Goal: Task Accomplishment & Management: Use online tool/utility

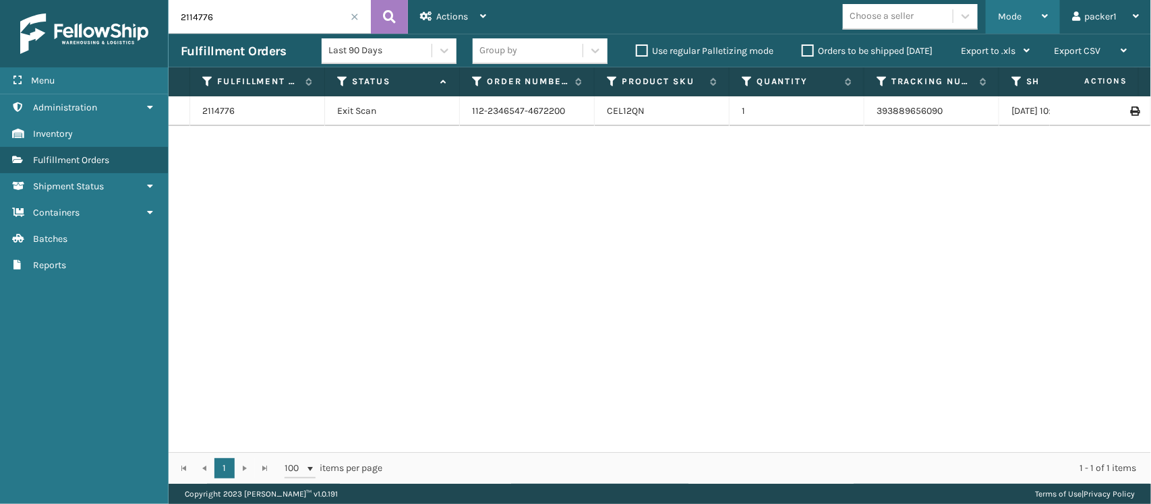
click at [1005, 17] on span "Mode" at bounding box center [1010, 16] width 24 height 11
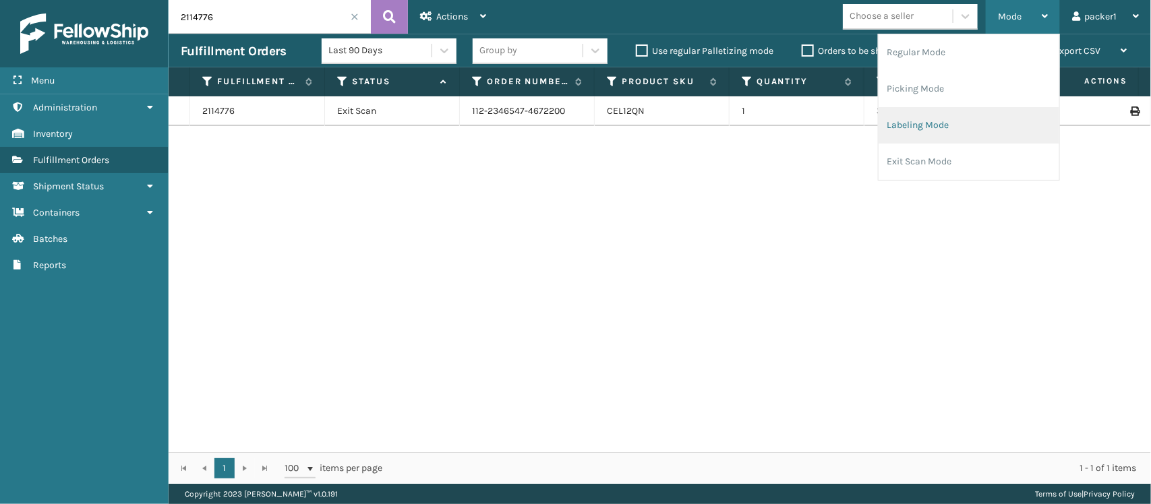
click at [905, 121] on li "Labeling Mode" at bounding box center [969, 125] width 181 height 36
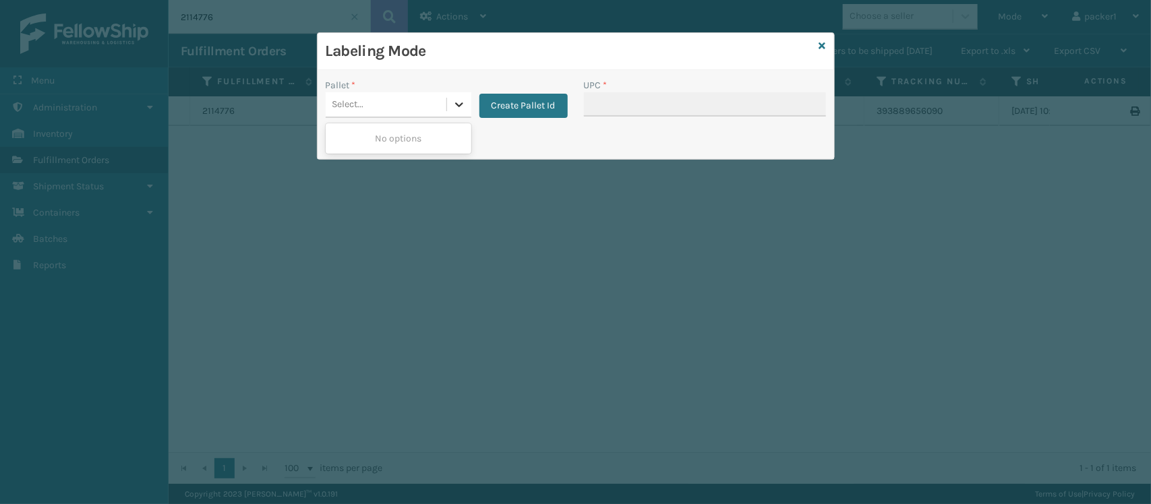
click at [457, 108] on icon at bounding box center [458, 104] width 13 height 13
click at [514, 98] on button "Create Pallet Id" at bounding box center [523, 106] width 88 height 24
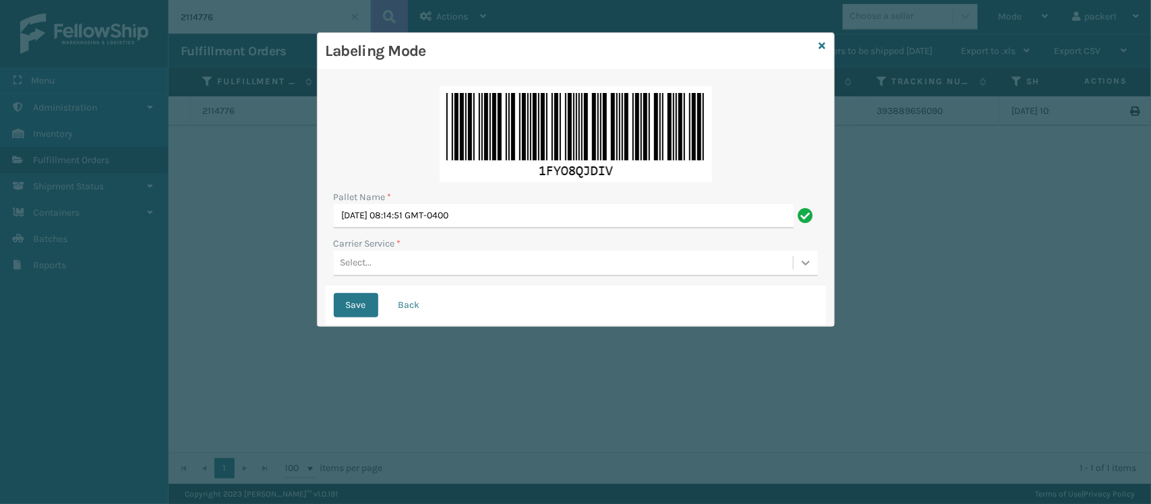
click at [799, 261] on icon at bounding box center [805, 262] width 13 height 13
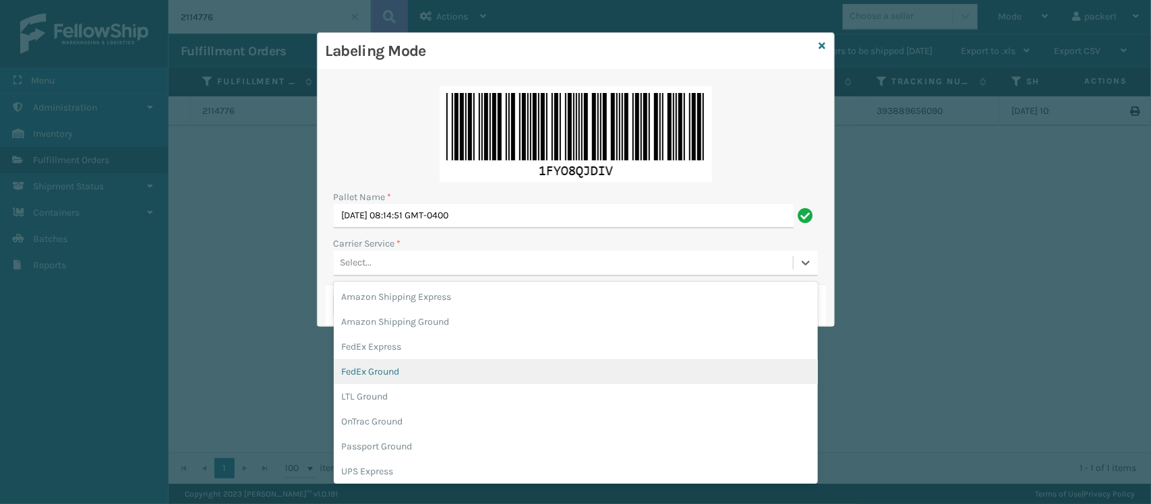
click at [383, 369] on div "FedEx Ground" at bounding box center [576, 371] width 484 height 25
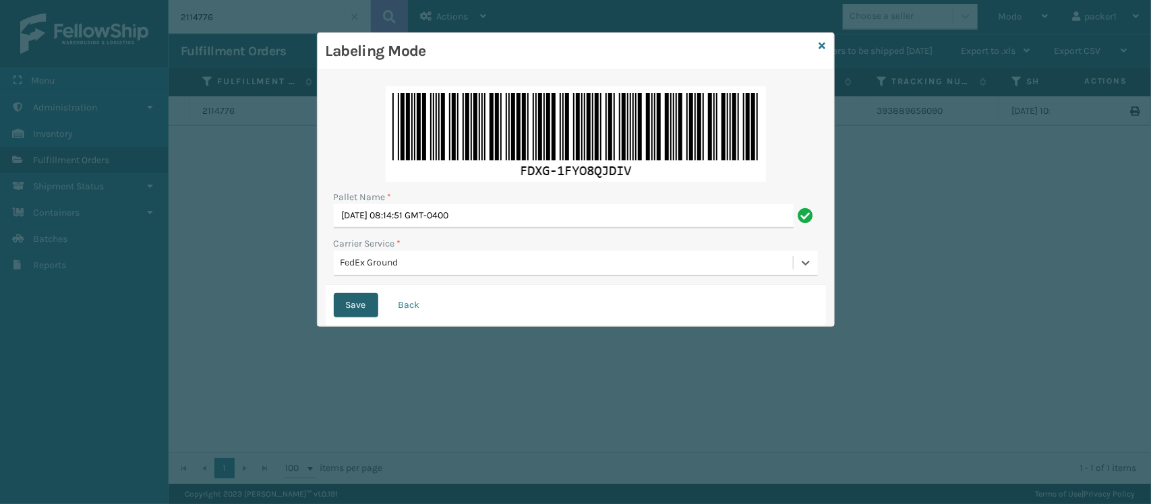
click at [337, 299] on button "Save" at bounding box center [356, 305] width 45 height 24
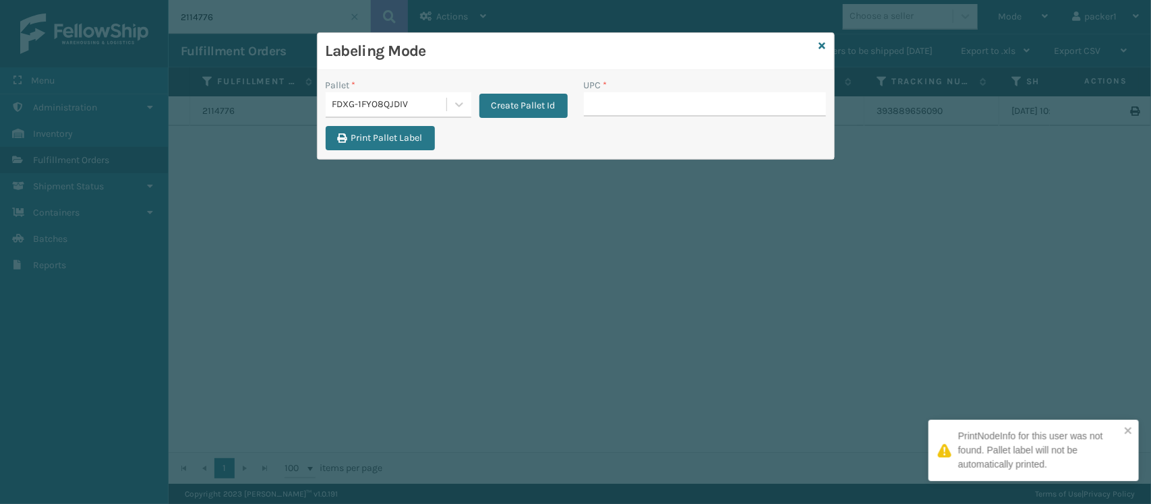
click at [356, 300] on div "Labeling Mode Pallet * FDXG-1FYO8QJDIV Create Pallet Id UPC * Print Pallet Label" at bounding box center [575, 252] width 1151 height 504
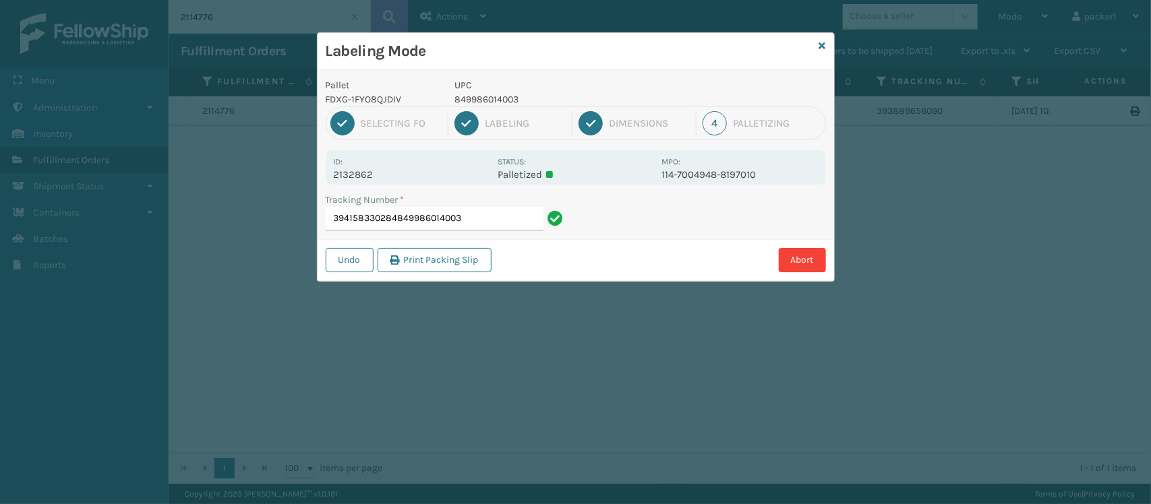
type input "394158330284849986014003"
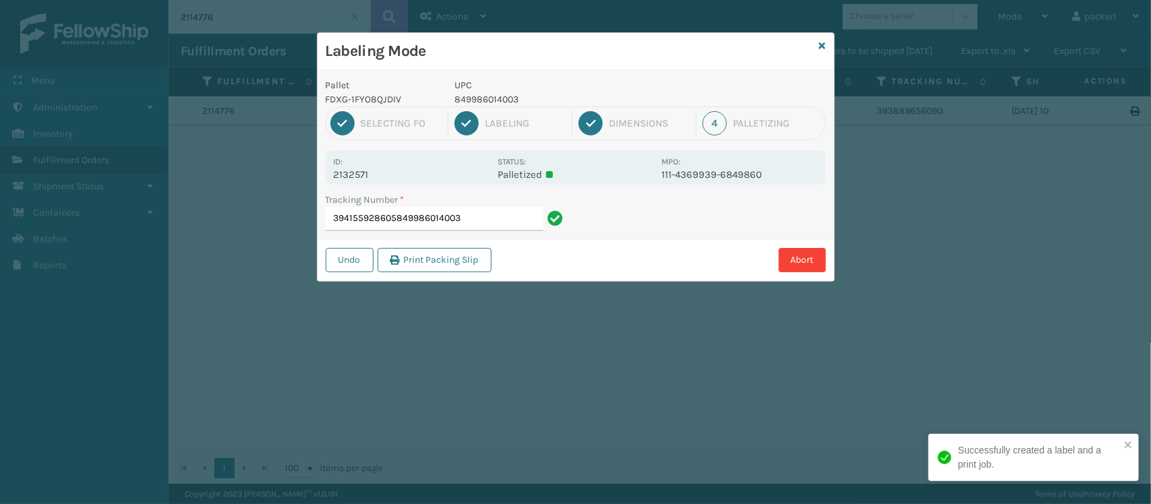
type input "394155928605849986014003"
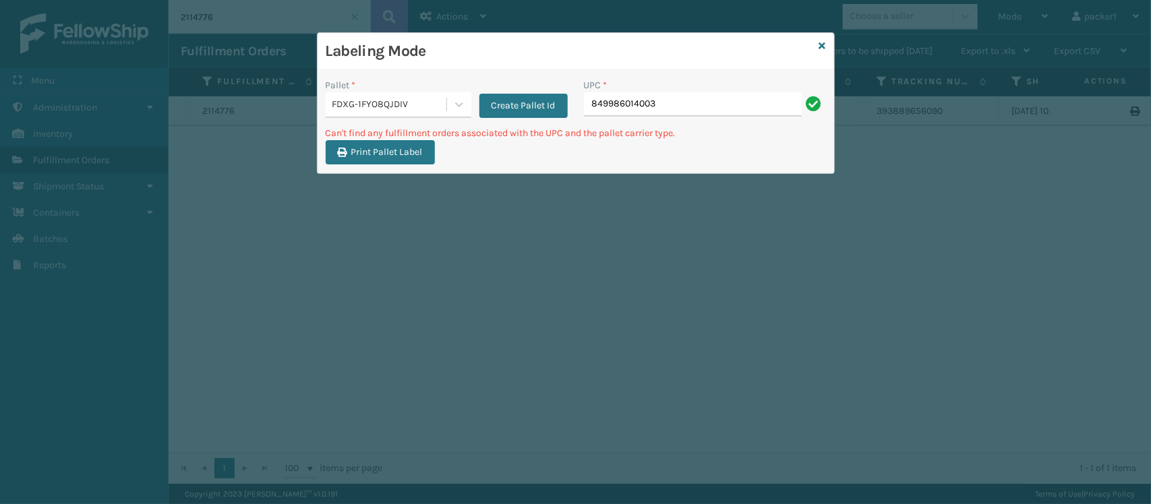
click at [828, 46] on div "Labeling Mode" at bounding box center [576, 51] width 517 height 37
click at [821, 48] on icon at bounding box center [822, 45] width 7 height 9
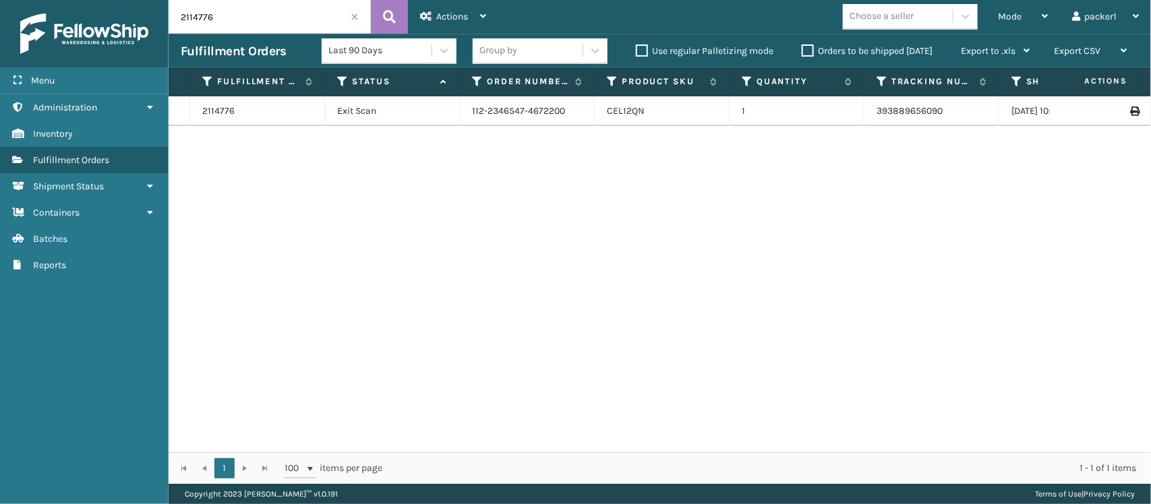
drag, startPoint x: 251, startPoint y: 11, endPoint x: 0, endPoint y: -1, distance: 251.1
click at [0, 0] on html "Menu Administration Inventory Fulfillment Orders Shipment Status Containers Bat…" at bounding box center [575, 252] width 1151 height 504
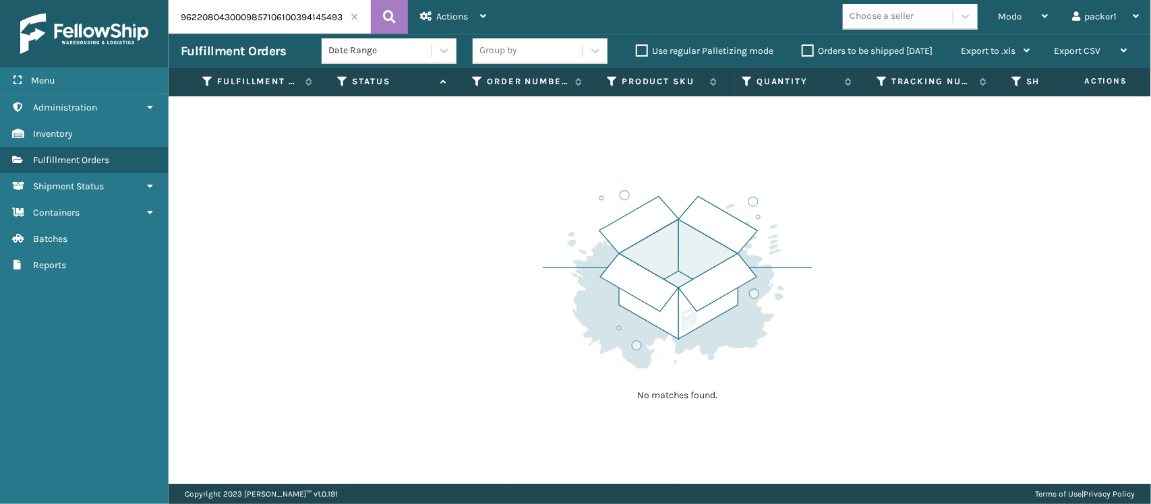
drag, startPoint x: 283, startPoint y: 18, endPoint x: 22, endPoint y: 21, distance: 261.6
click at [22, 0] on div "Menu Administration Inventory Fulfillment Orders Shipment Status Containers Bat…" at bounding box center [575, 0] width 1151 height 0
type input "394145493557"
click at [391, 7] on icon at bounding box center [389, 17] width 13 height 20
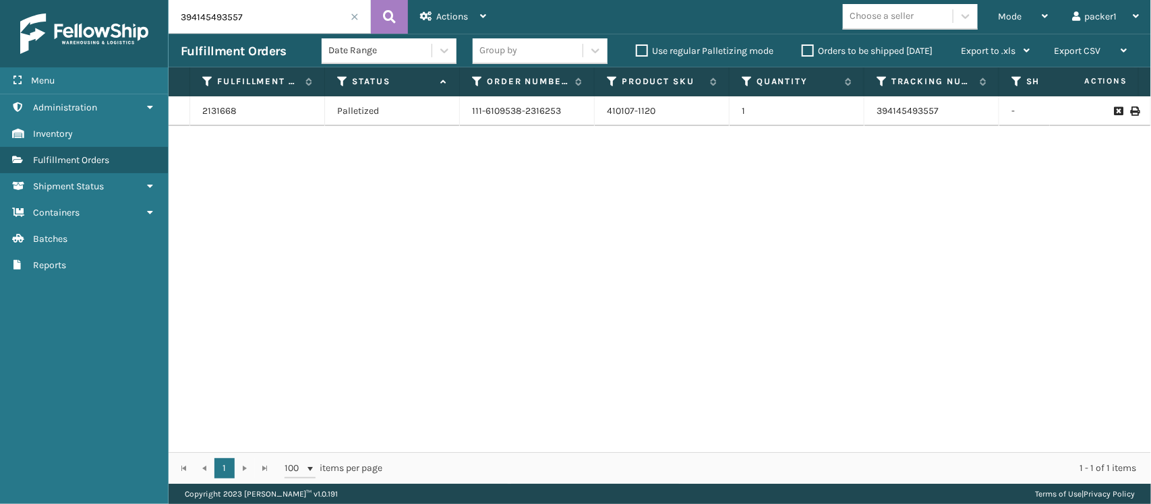
drag, startPoint x: 263, startPoint y: 14, endPoint x: 98, endPoint y: 29, distance: 165.2
click at [98, 0] on div "Menu Administration Inventory Fulfillment Orders Shipment Status Containers Bat…" at bounding box center [575, 0] width 1151 height 0
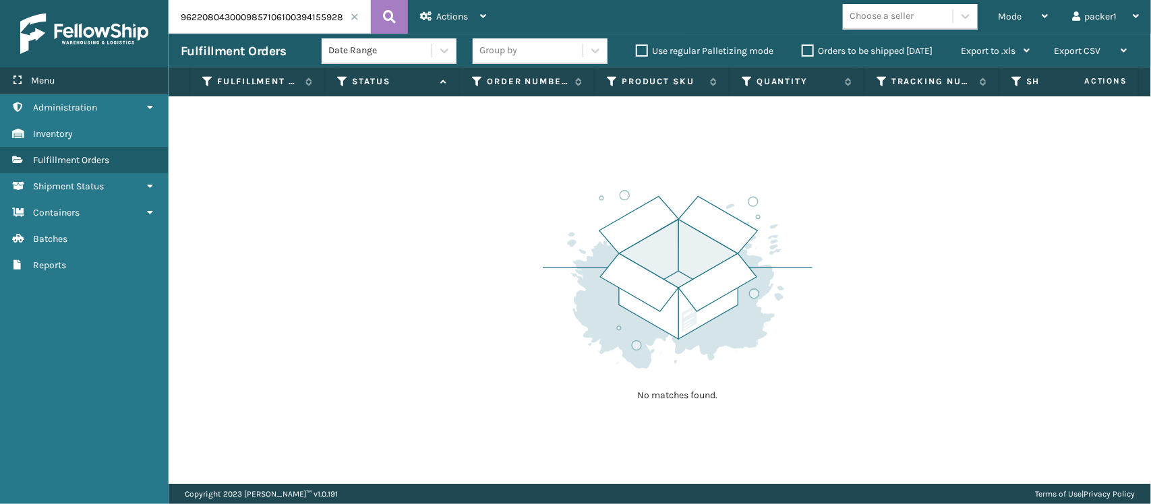
drag, startPoint x: 280, startPoint y: 20, endPoint x: 0, endPoint y: 69, distance: 284.1
click at [0, 0] on div "Menu Administration Inventory Fulfillment Orders Shipment Status Containers Bat…" at bounding box center [575, 0] width 1151 height 0
type input "394155928605"
click at [392, 22] on icon at bounding box center [389, 17] width 13 height 20
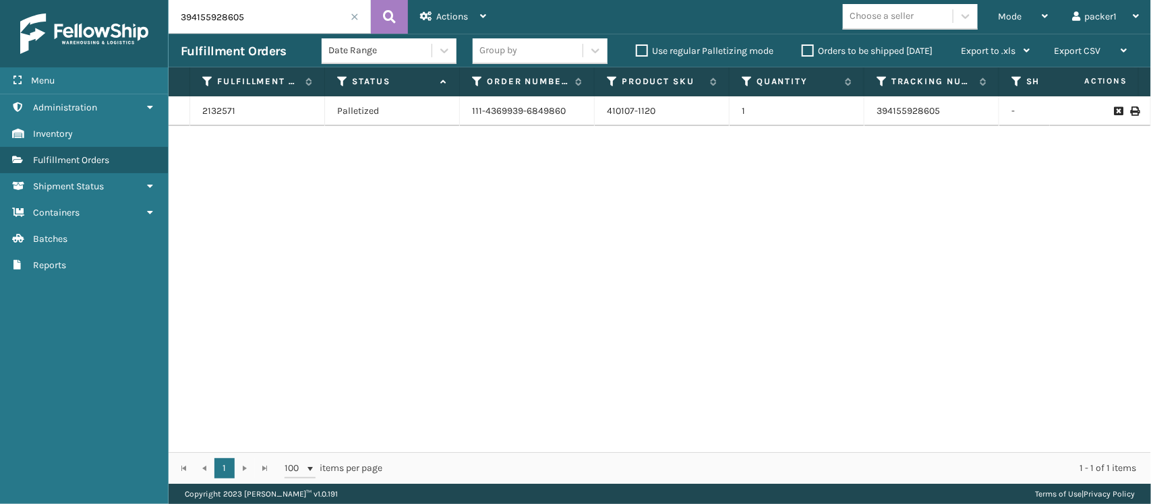
click at [273, 2] on input "394155928605" at bounding box center [270, 17] width 202 height 34
drag, startPoint x: 273, startPoint y: 2, endPoint x: 64, endPoint y: 61, distance: 217.1
click at [64, 0] on div "Menu Administration Inventory Fulfillment Orders Shipment Status Containers Bat…" at bounding box center [575, 0] width 1151 height 0
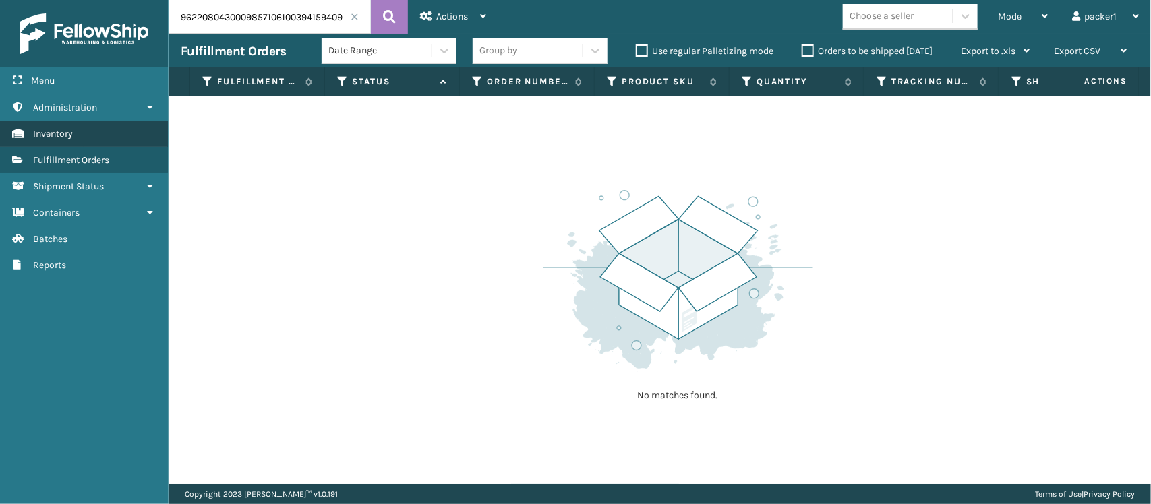
drag, startPoint x: 281, startPoint y: 17, endPoint x: 0, endPoint y: 119, distance: 298.6
click at [0, 0] on div "Menu Administration Inventory Fulfillment Orders Shipment Status Containers Bat…" at bounding box center [575, 0] width 1151 height 0
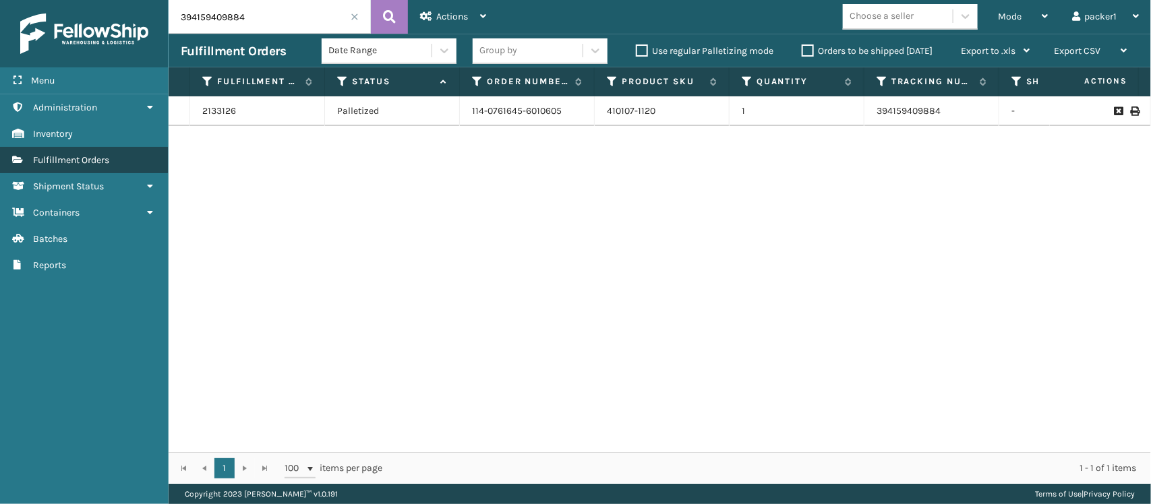
drag, startPoint x: 274, startPoint y: 22, endPoint x: 0, endPoint y: 165, distance: 308.8
click at [0, 0] on div "Menu Administration Inventory Fulfillment Orders Shipment Status Containers Bat…" at bounding box center [575, 0] width 1151 height 0
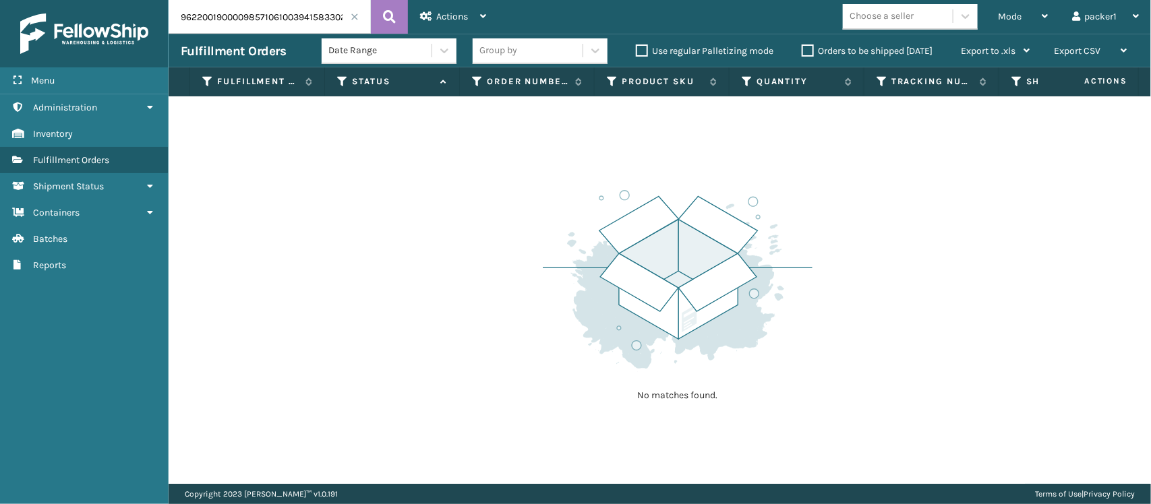
drag, startPoint x: 278, startPoint y: 28, endPoint x: 71, endPoint y: 24, distance: 206.4
click at [71, 0] on div "Menu Administration Inventory Fulfillment Orders Shipment Status Containers Bat…" at bounding box center [575, 0] width 1151 height 0
type input "394158330284"
click at [391, 10] on icon at bounding box center [389, 17] width 13 height 20
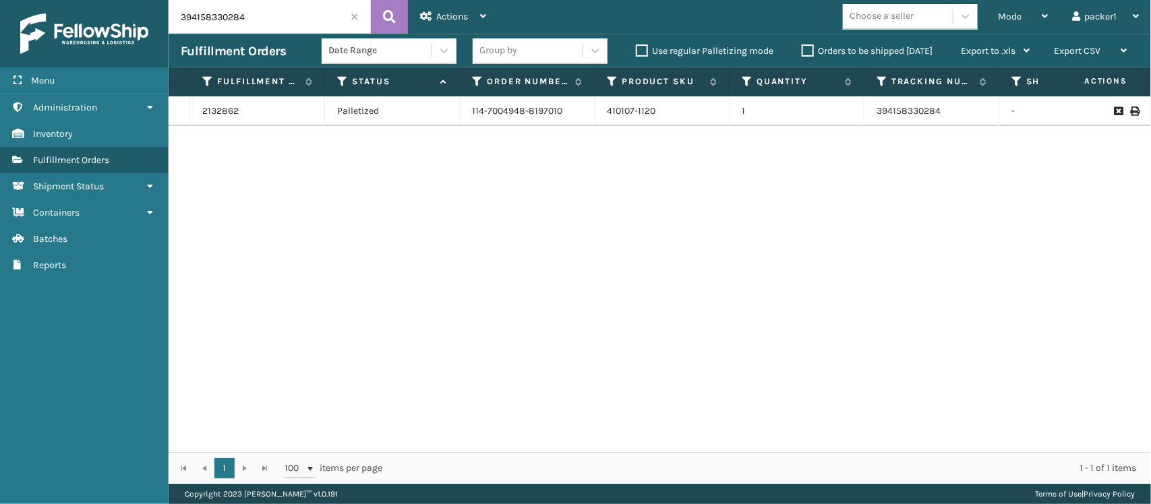
click at [359, 18] on input "394158330284" at bounding box center [270, 17] width 202 height 34
click at [355, 18] on span at bounding box center [355, 17] width 8 height 8
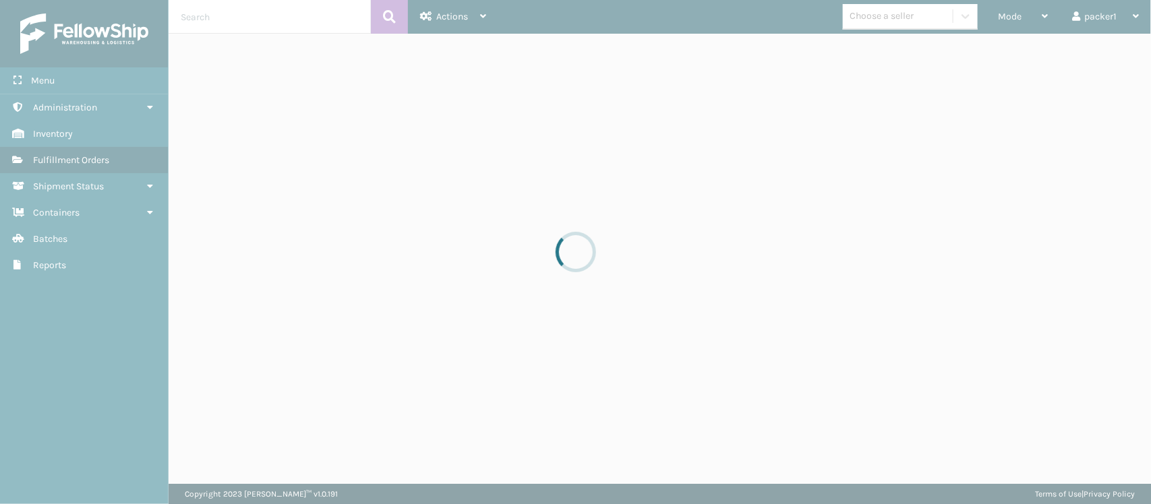
click at [307, 11] on div at bounding box center [575, 252] width 1151 height 504
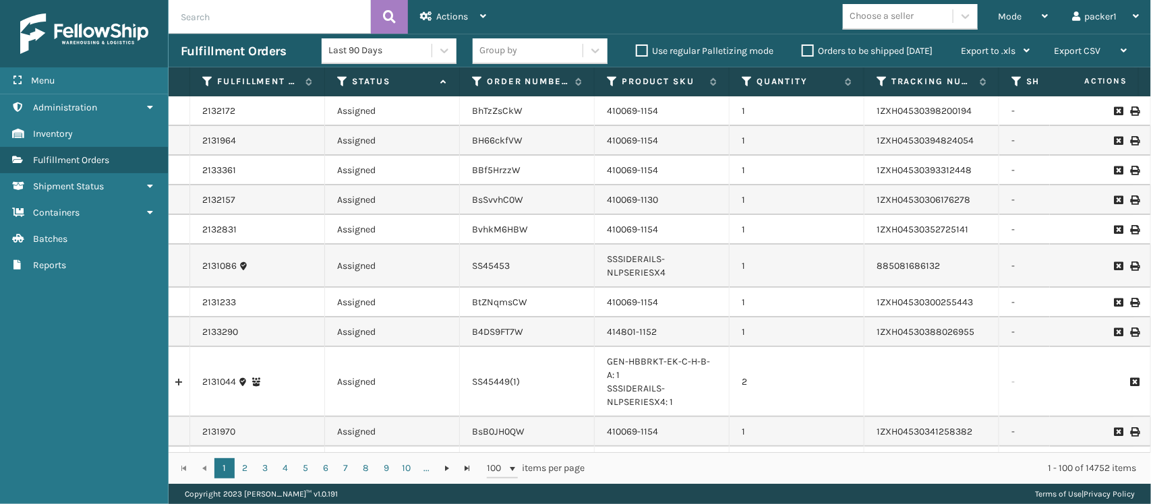
click at [206, 11] on input "text" at bounding box center [270, 17] width 202 height 34
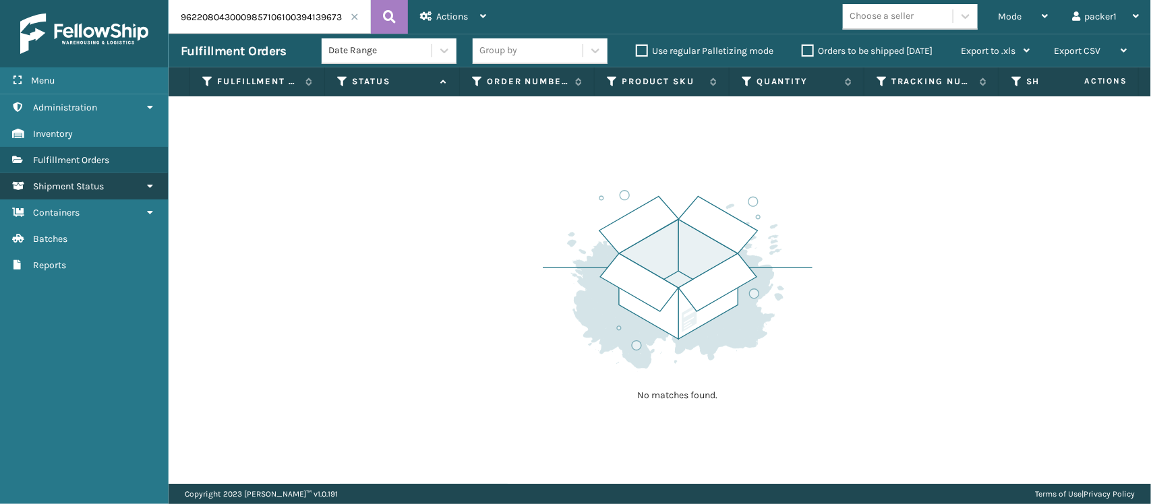
drag, startPoint x: 281, startPoint y: 18, endPoint x: 0, endPoint y: 189, distance: 328.3
click at [0, 0] on div "Menu Administration Inventory Fulfillment Orders Shipment Status Containers Bat…" at bounding box center [575, 0] width 1151 height 0
type input "394139673934"
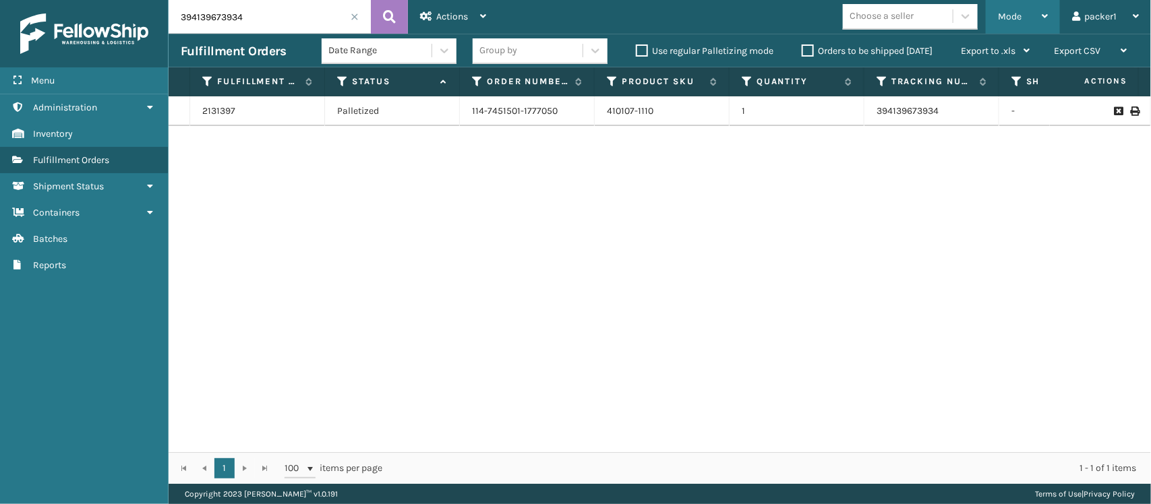
click at [1017, 14] on span "Mode" at bounding box center [1010, 16] width 24 height 11
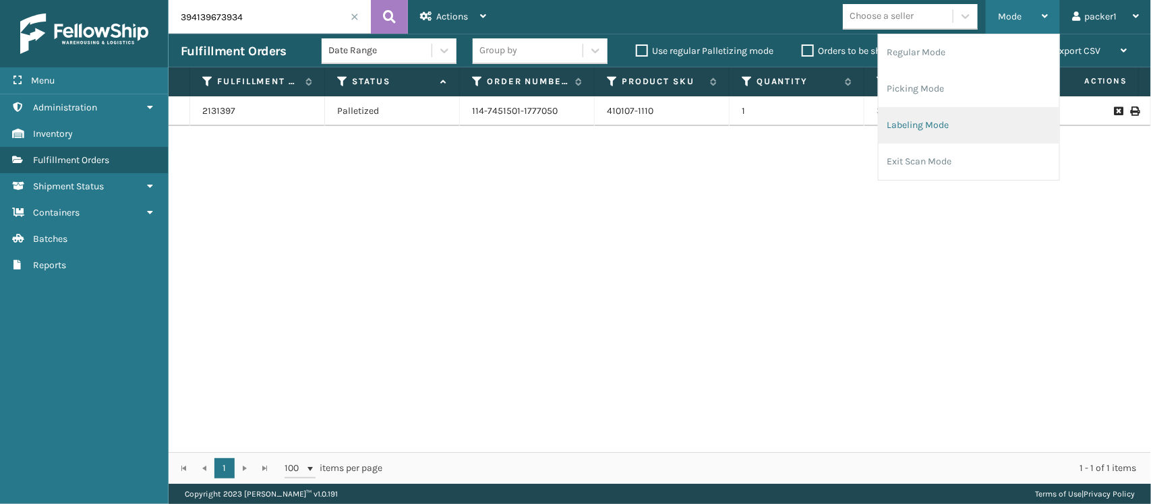
click at [917, 129] on li "Labeling Mode" at bounding box center [969, 125] width 181 height 36
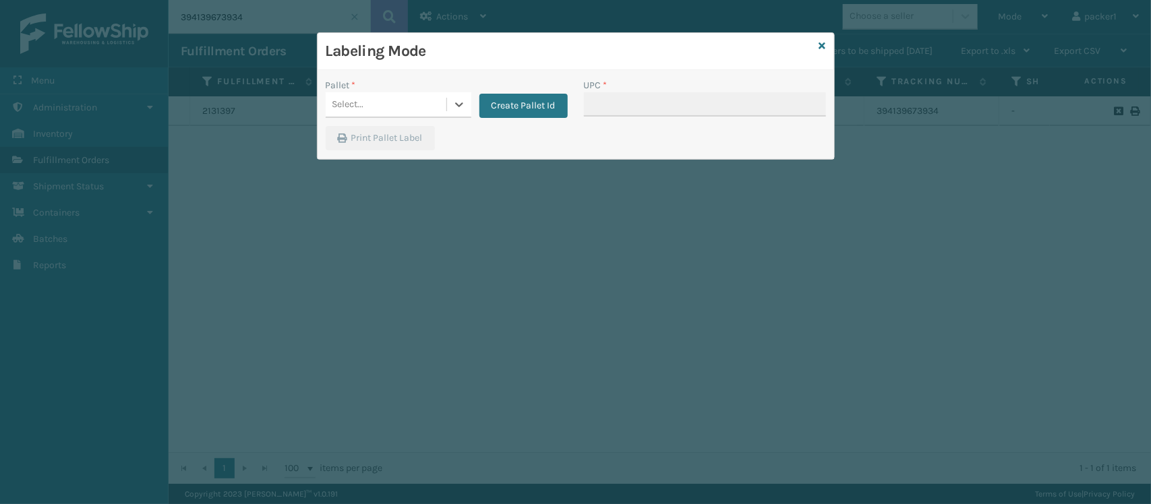
click at [399, 92] on div "Select..." at bounding box center [399, 105] width 146 height 26
click at [370, 131] on div "FDXG-1FYO8QJDIV" at bounding box center [399, 138] width 146 height 25
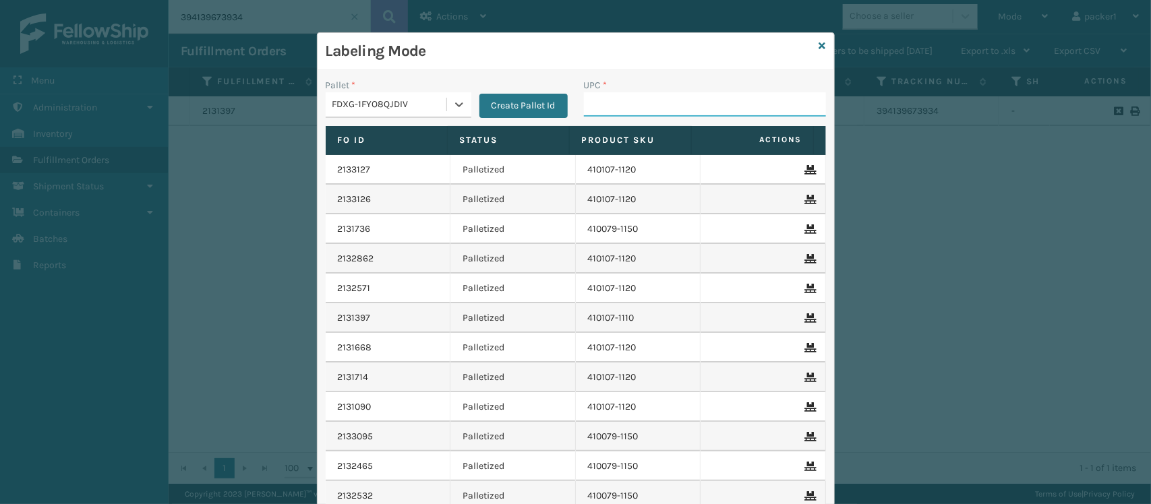
click at [642, 102] on input "UPC *" at bounding box center [705, 104] width 242 height 24
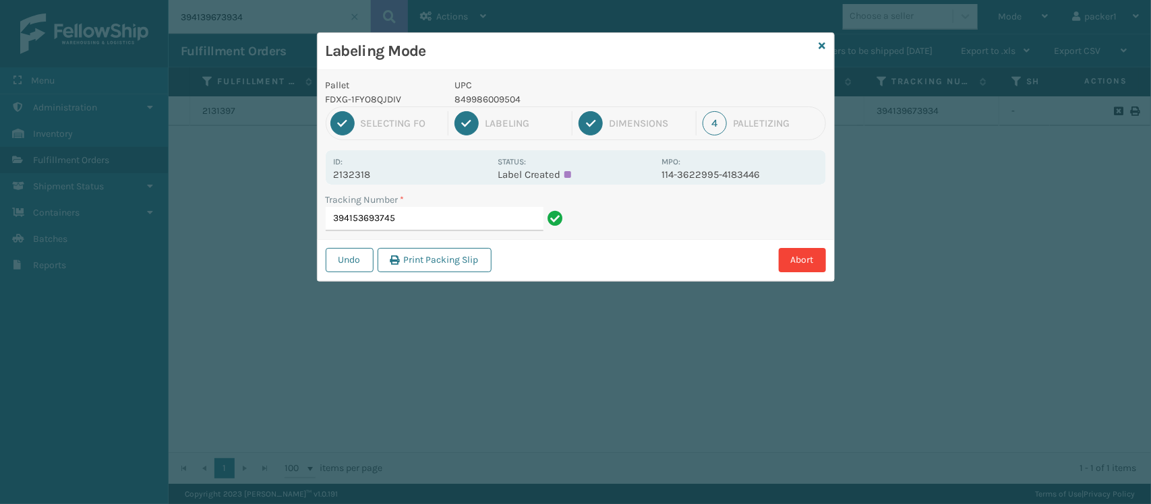
type input "394153693745"
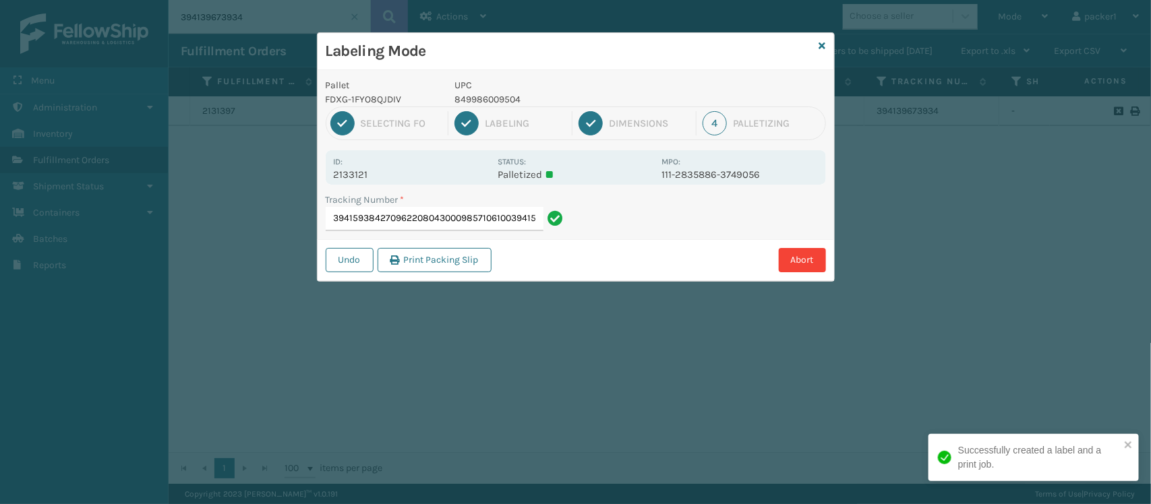
type input "3941593842709622080430009857106100394159384270"
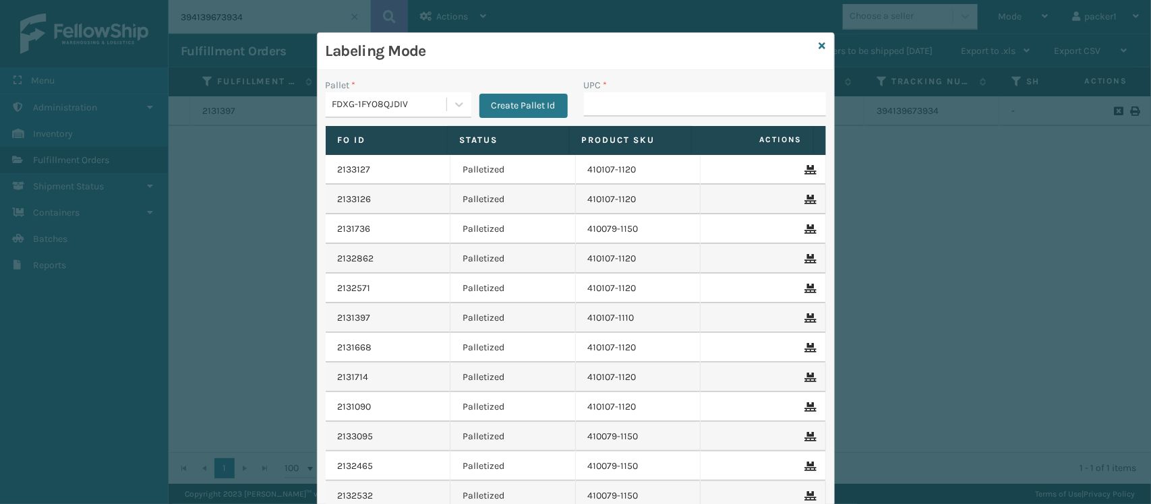
click at [820, 455] on div "Fo Id Status Product SKU Actions 2133127 Palletized 410107-1120 2133126 Palleti…" at bounding box center [576, 334] width 517 height 417
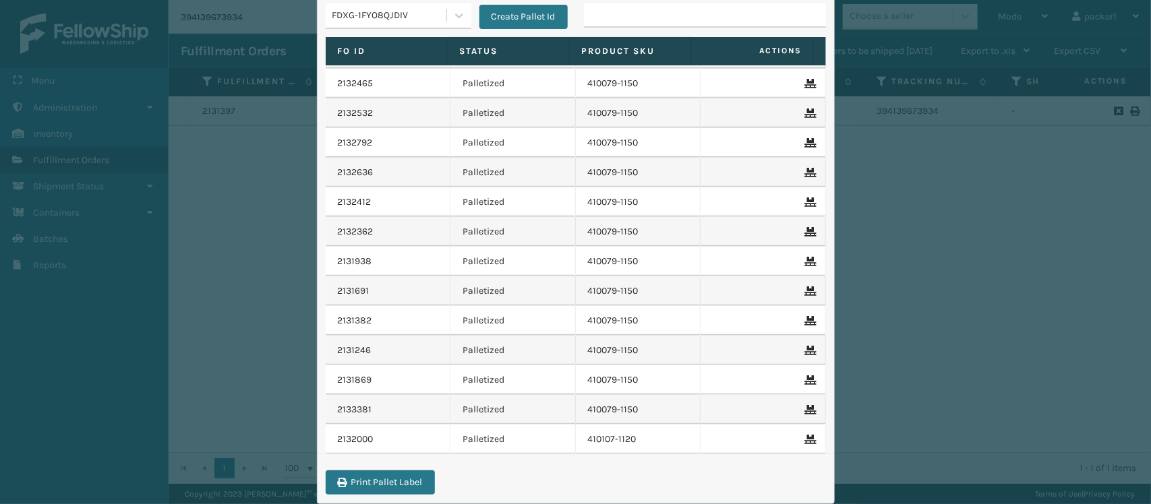
scroll to position [101, 0]
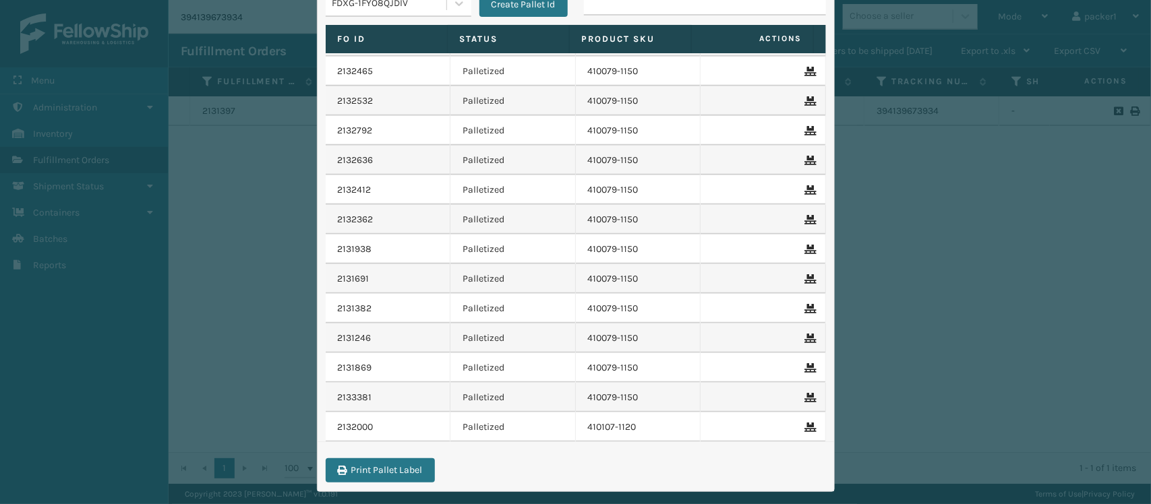
click at [588, 383] on td "410079-1150" at bounding box center [638, 398] width 125 height 30
click at [819, 80] on div "2133127 Palletized 410107-1120 2133126 Palletized 410107-1120 2131736 Palletize…" at bounding box center [576, 248] width 500 height 388
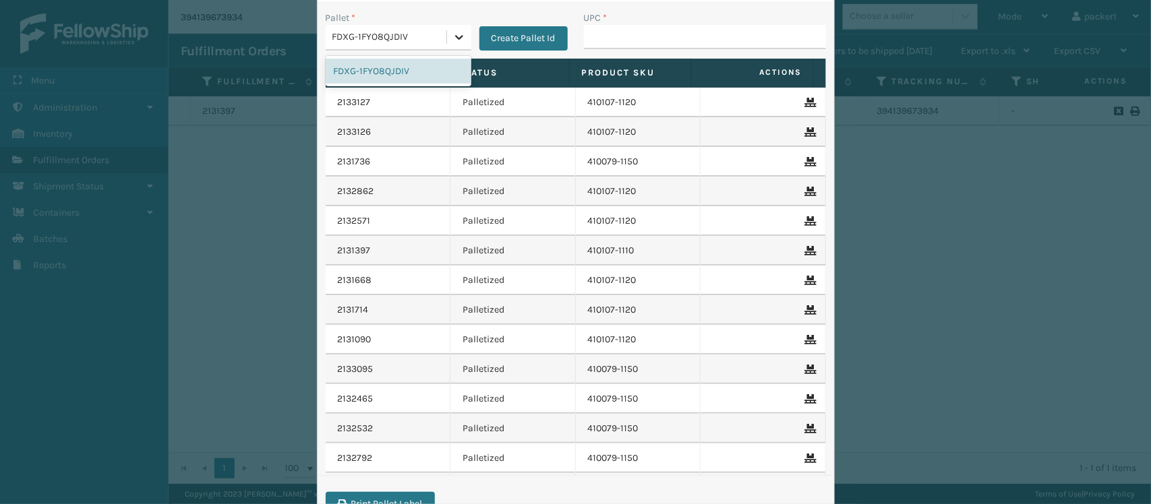
click at [452, 44] on icon at bounding box center [458, 36] width 13 height 13
click at [367, 78] on div "FDXG-1FYO8QJDIV" at bounding box center [399, 71] width 146 height 25
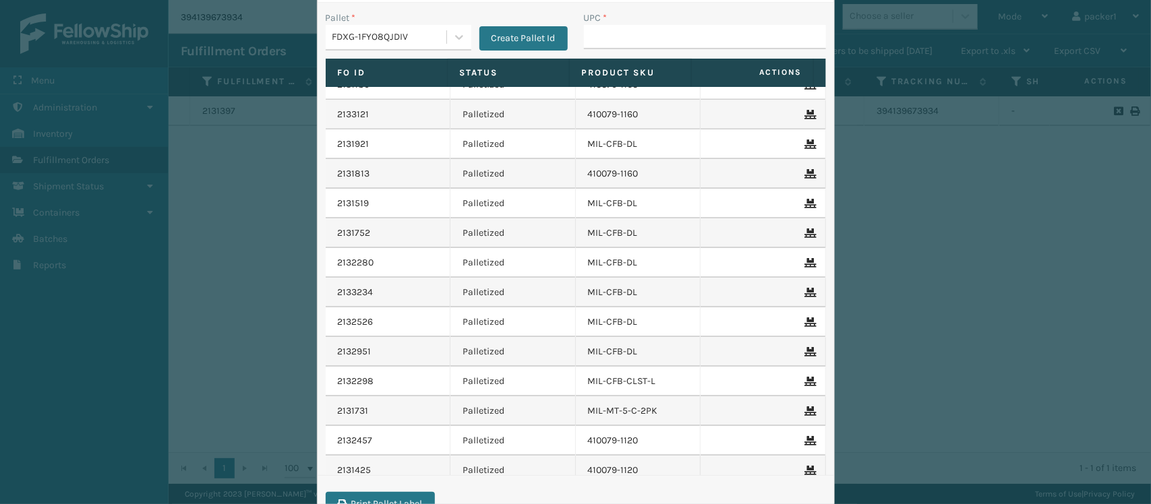
scroll to position [1481, 0]
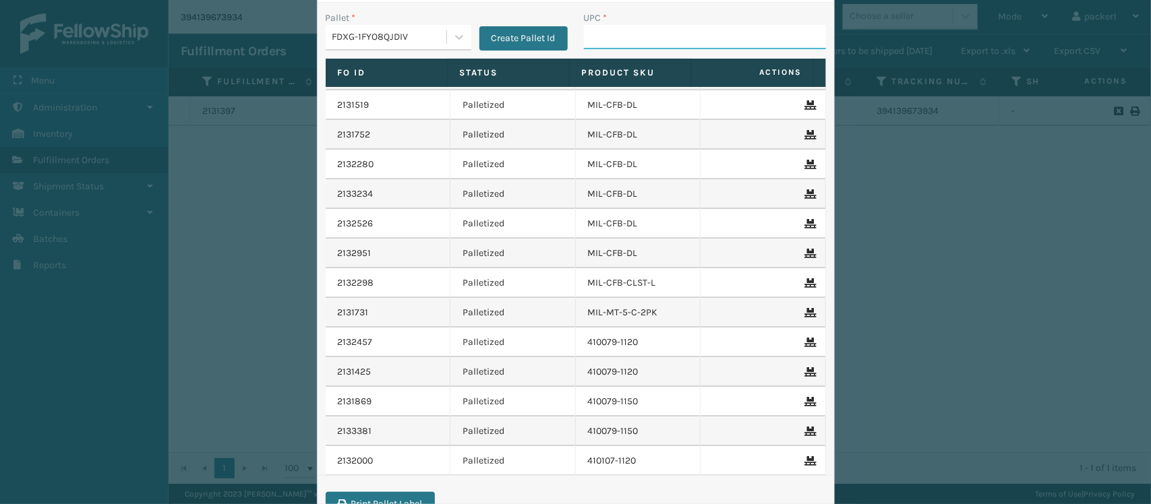
click at [584, 37] on input "UPC *" at bounding box center [705, 37] width 242 height 24
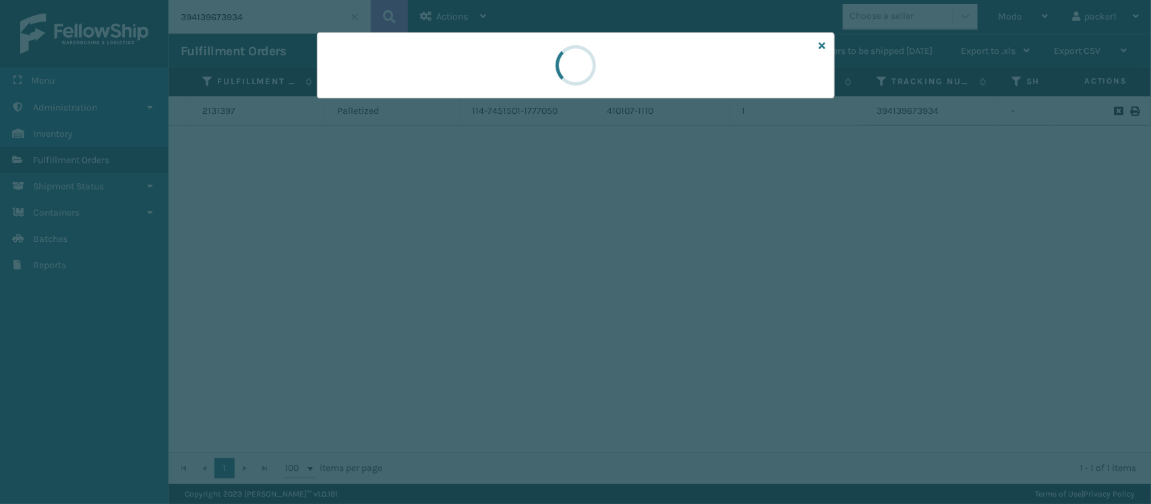
scroll to position [0, 0]
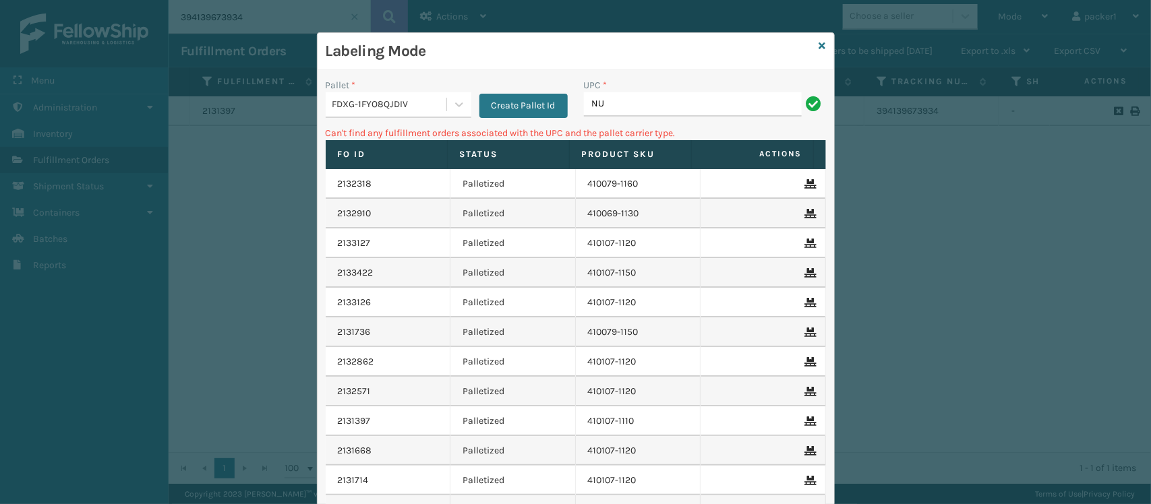
type input "N"
type input "3"
type input "S"
type input "8"
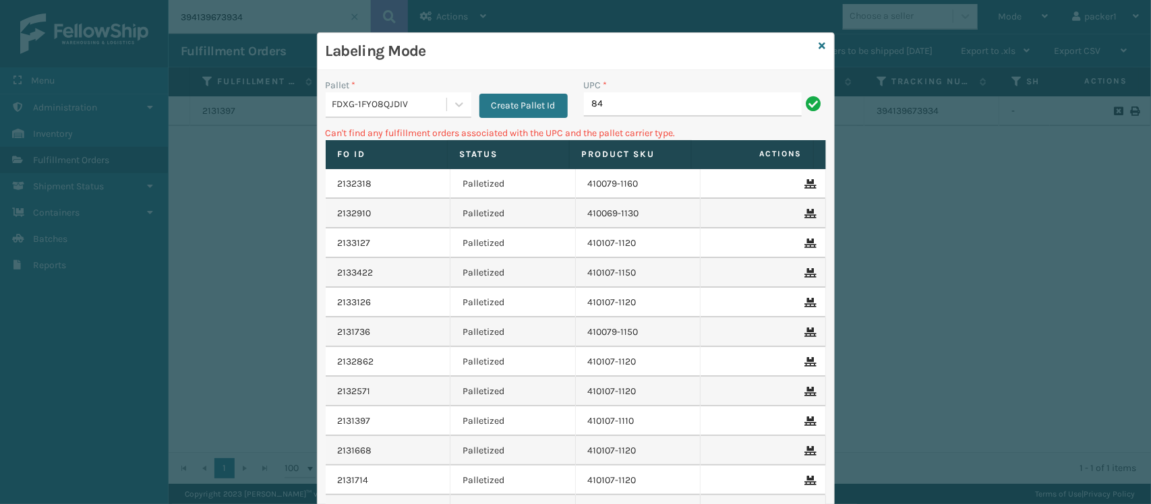
type input "8"
type input "S"
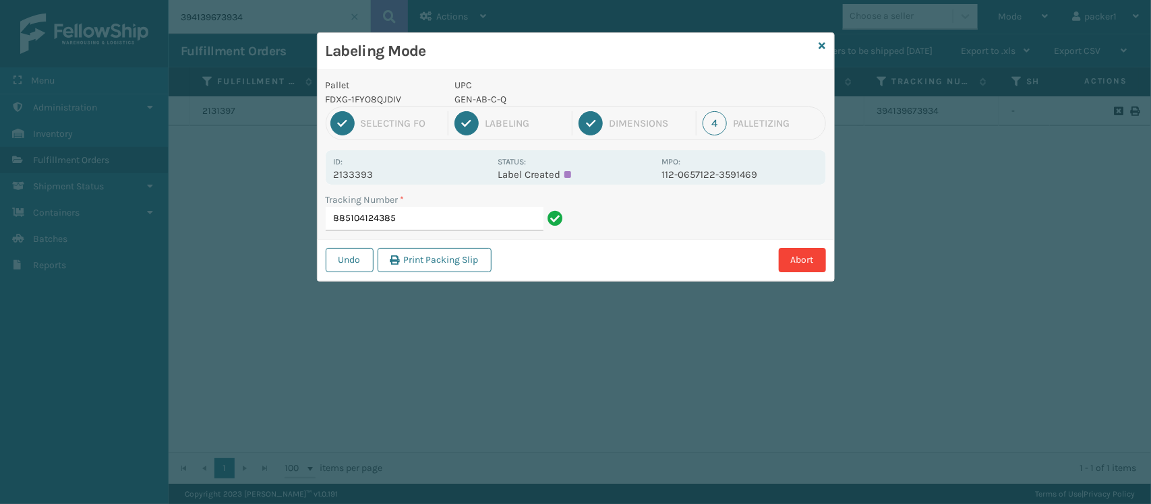
type input "885104124385"
type input "885084791854SS14TXL-2"
